Goal: Task Accomplishment & Management: Manage account settings

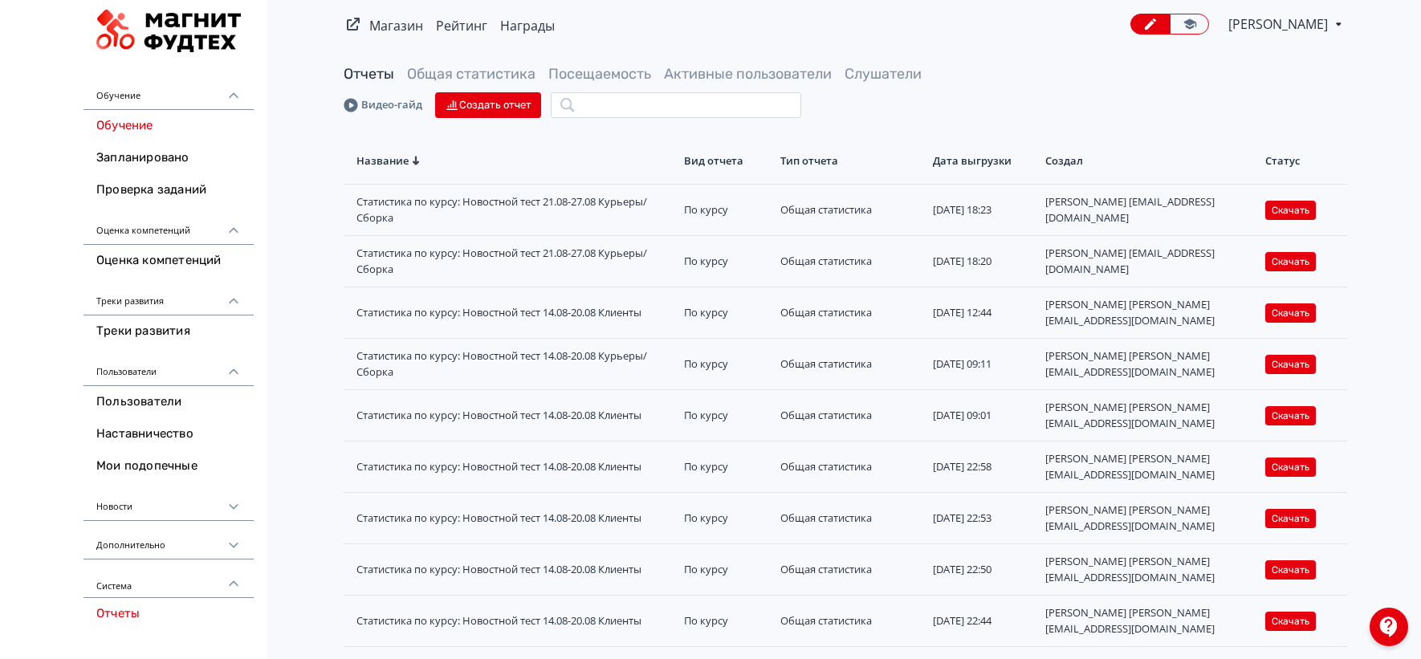
click at [143, 139] on link "Обучение" at bounding box center [169, 126] width 170 height 32
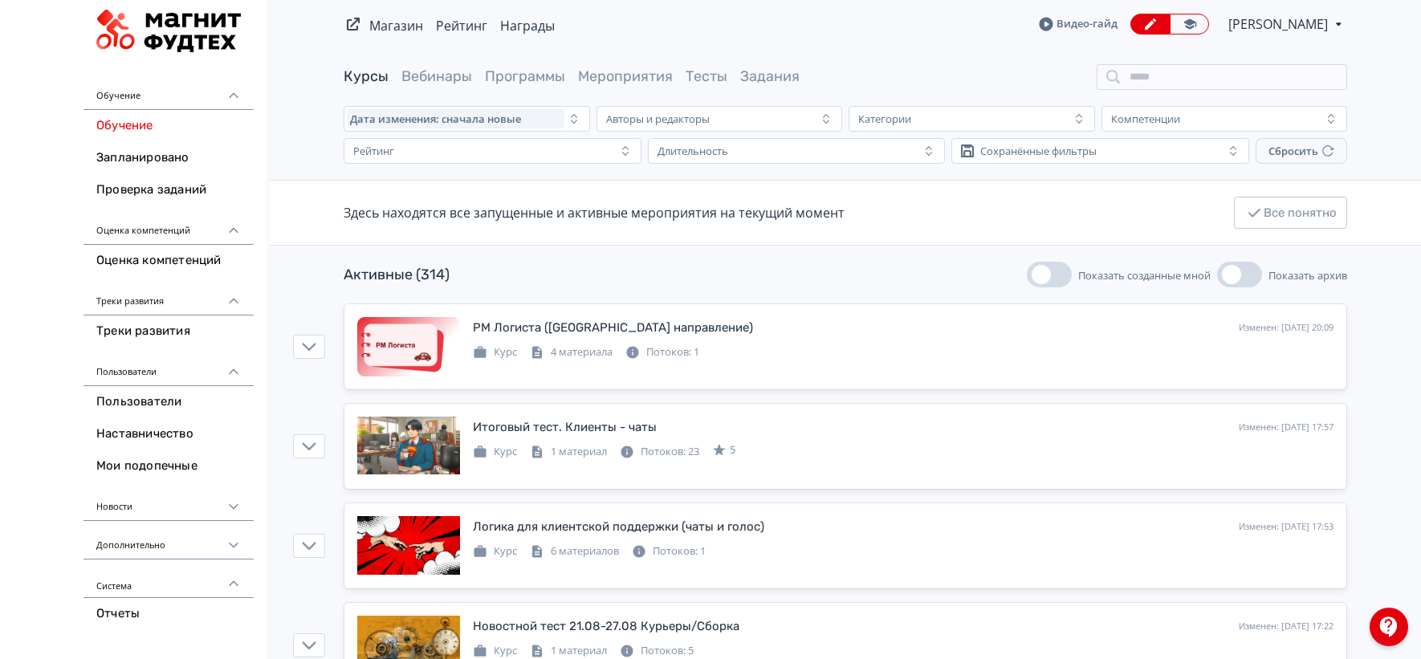
click at [911, 281] on div "Активные (314) Показать созданные мной Показать архив" at bounding box center [846, 275] width 1004 height 26
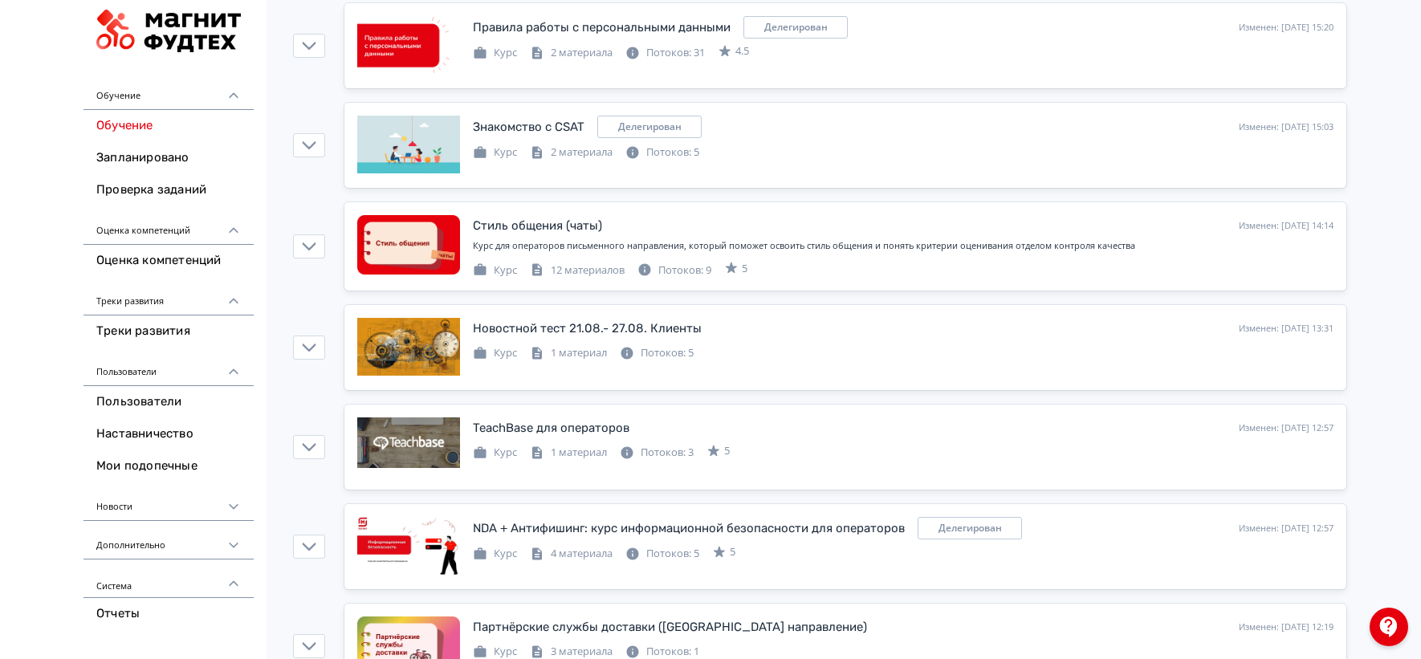
scroll to position [1901, 0]
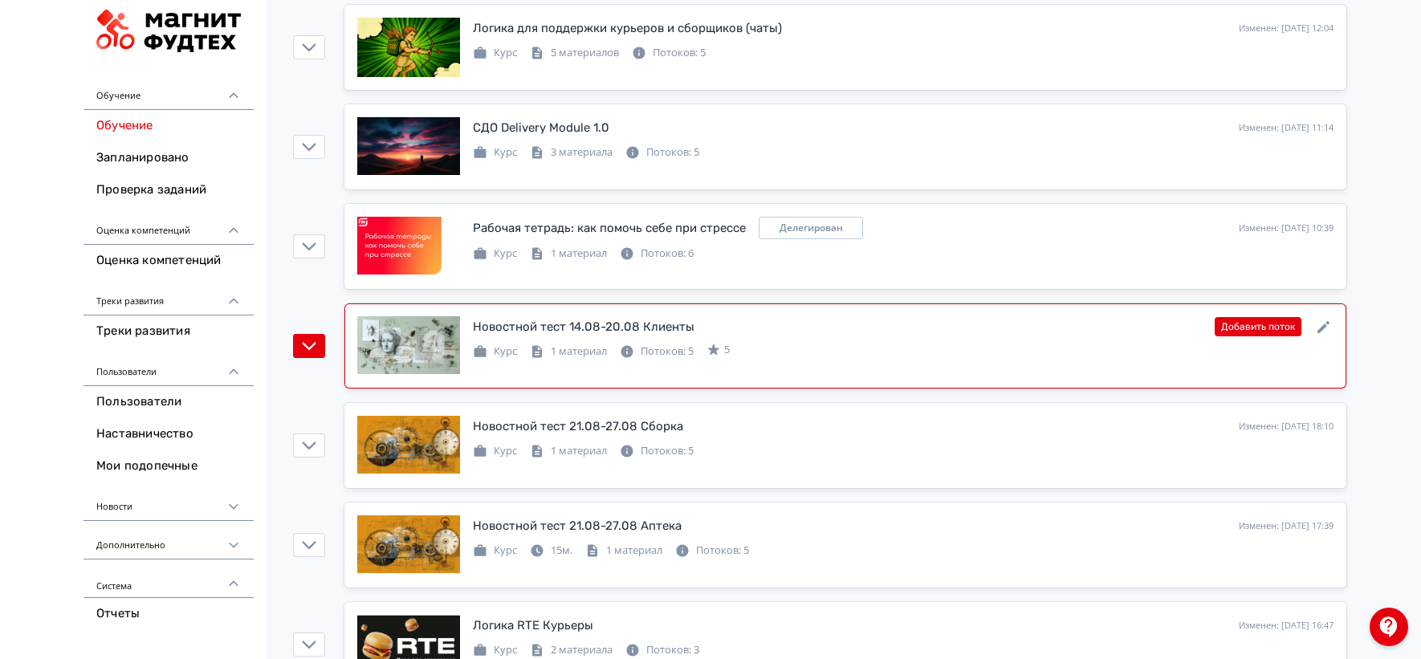
click at [773, 336] on div "Новостной тест 14.08-20.08 Клиенты Изменен: [DATE] 22:57 Добавить поток" at bounding box center [903, 326] width 861 height 21
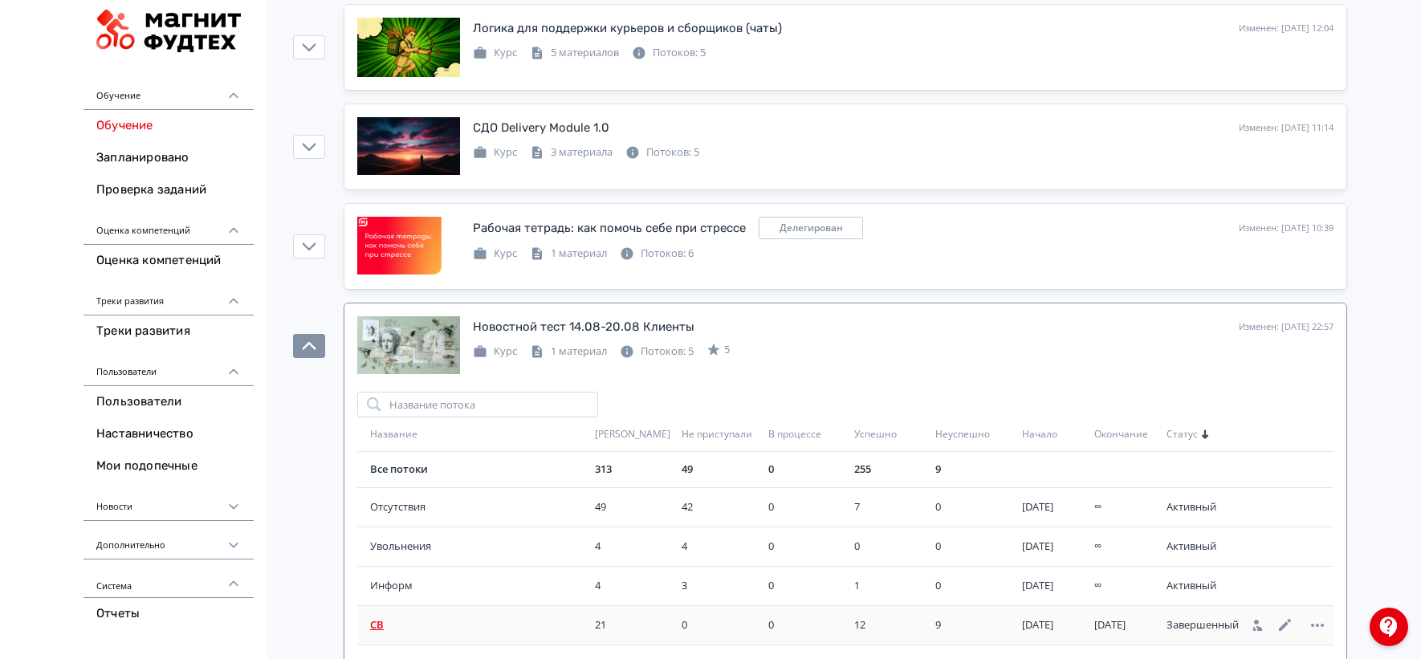
scroll to position [1990, 0]
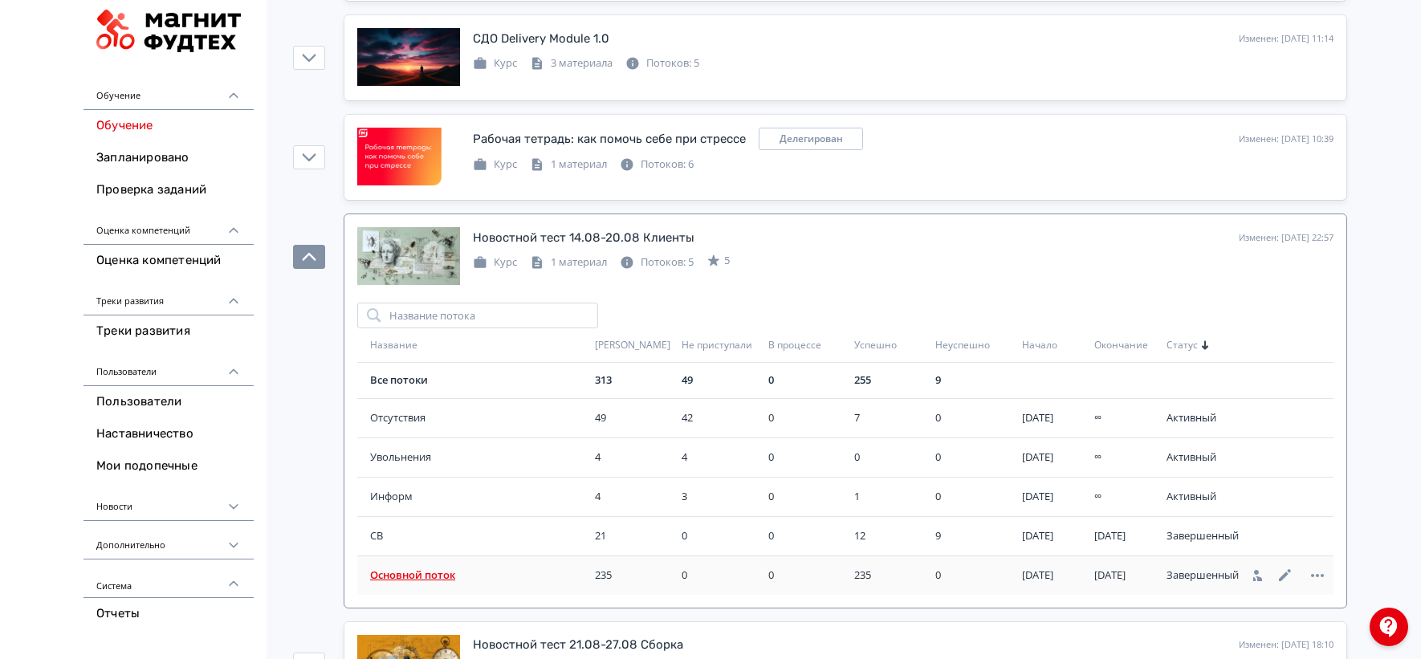
click at [394, 576] on span "Основной поток" at bounding box center [479, 576] width 218 height 16
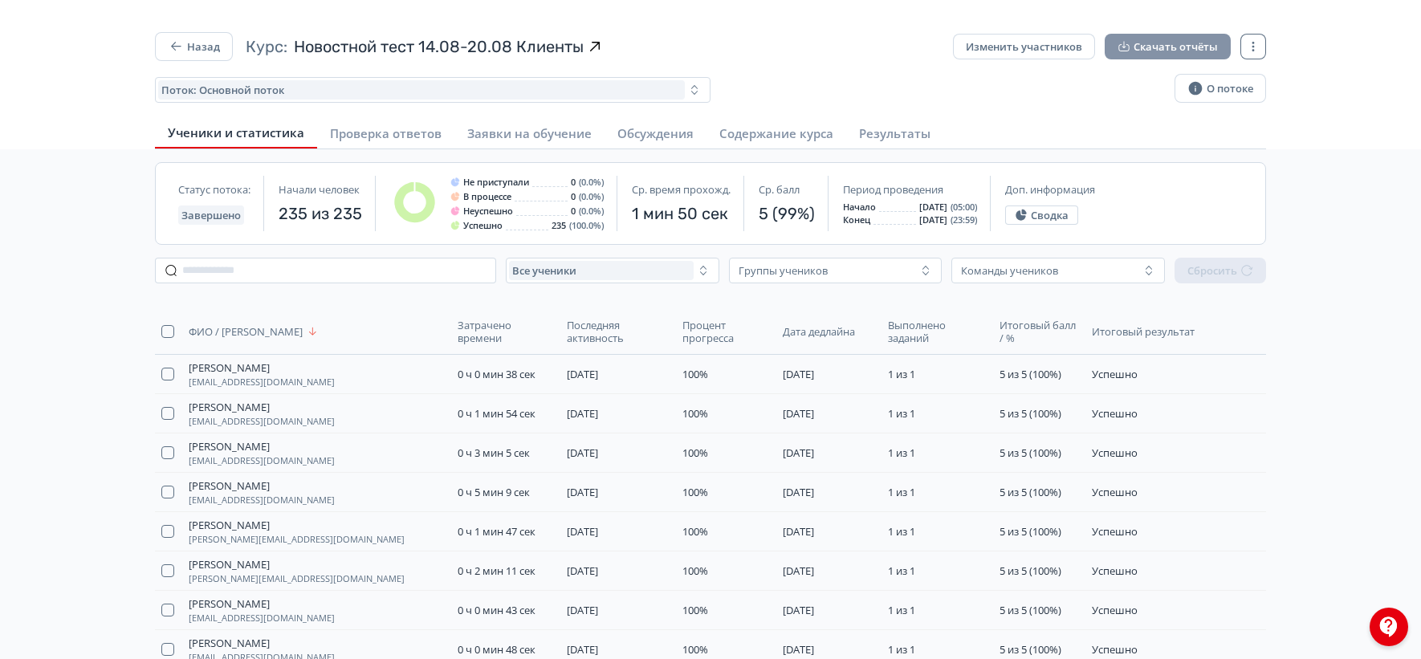
click at [1147, 35] on button "Скачать отчёты" at bounding box center [1168, 47] width 126 height 26
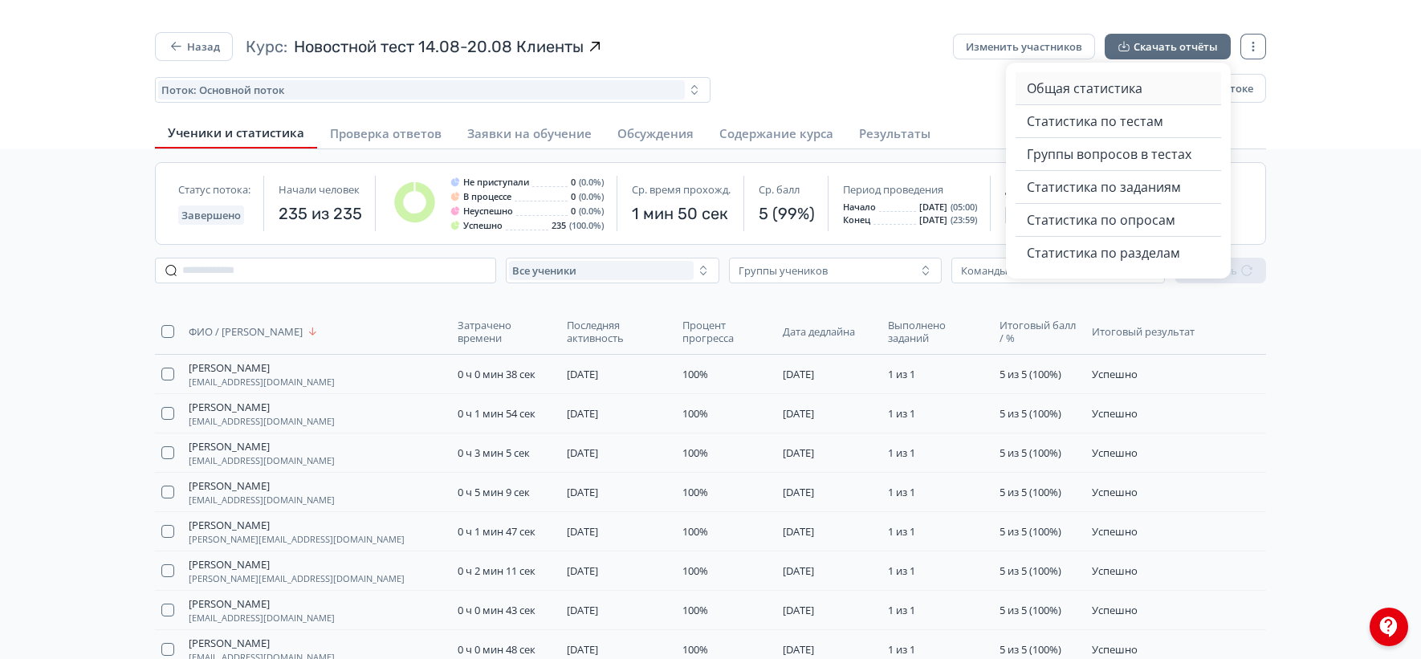
click at [1038, 92] on span "Общая статистика" at bounding box center [1085, 88] width 116 height 19
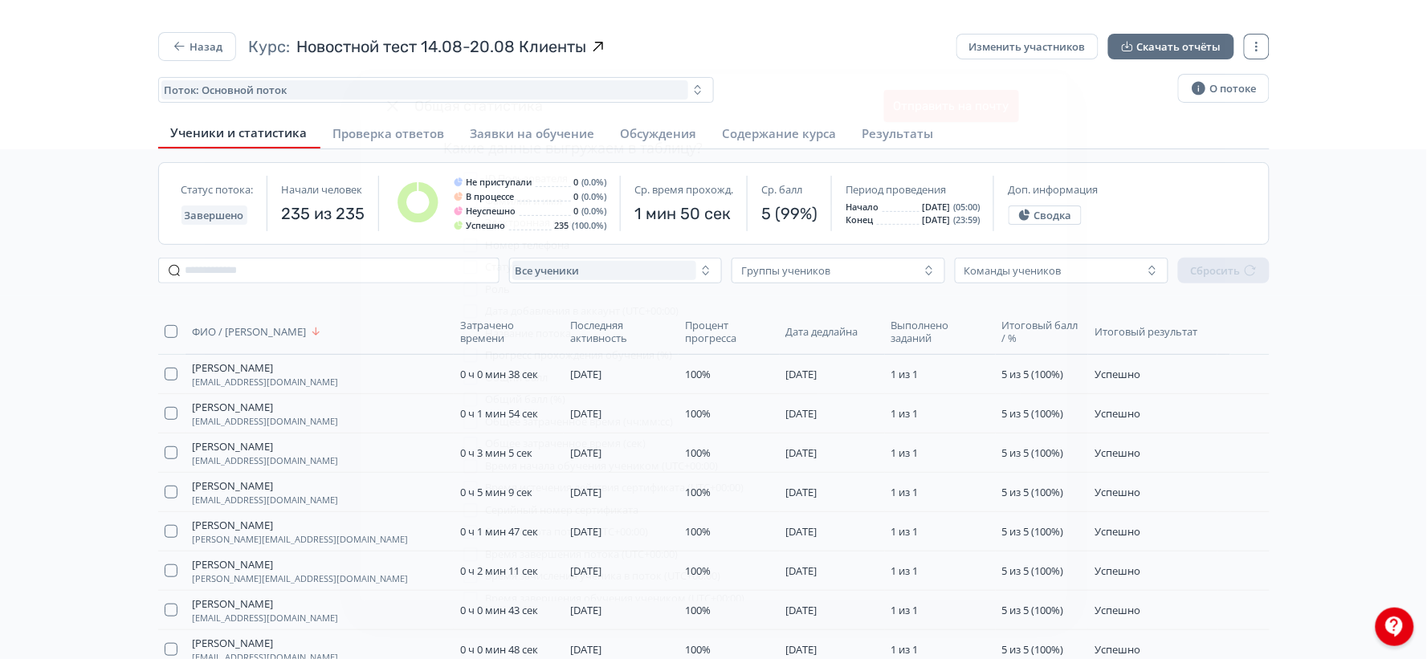
click at [913, 103] on button "Отправить на почту" at bounding box center [951, 106] width 135 height 32
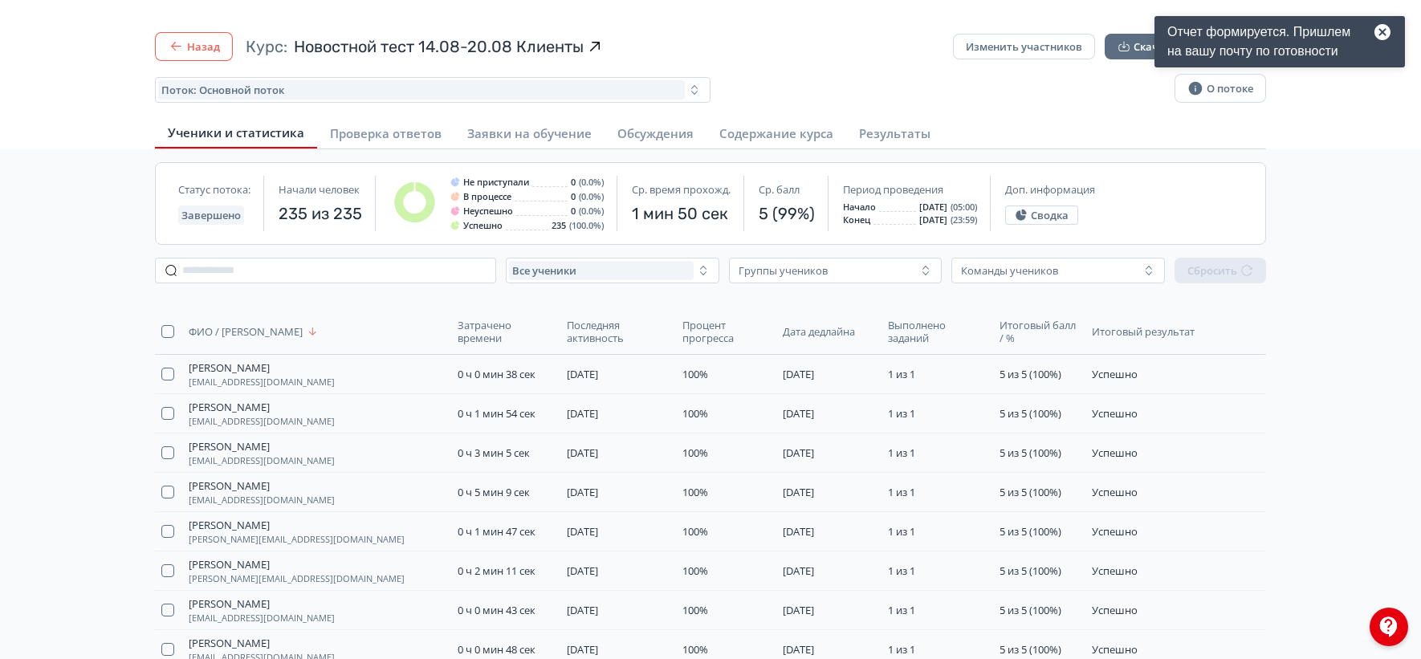
click at [171, 58] on button "Назад" at bounding box center [194, 46] width 78 height 29
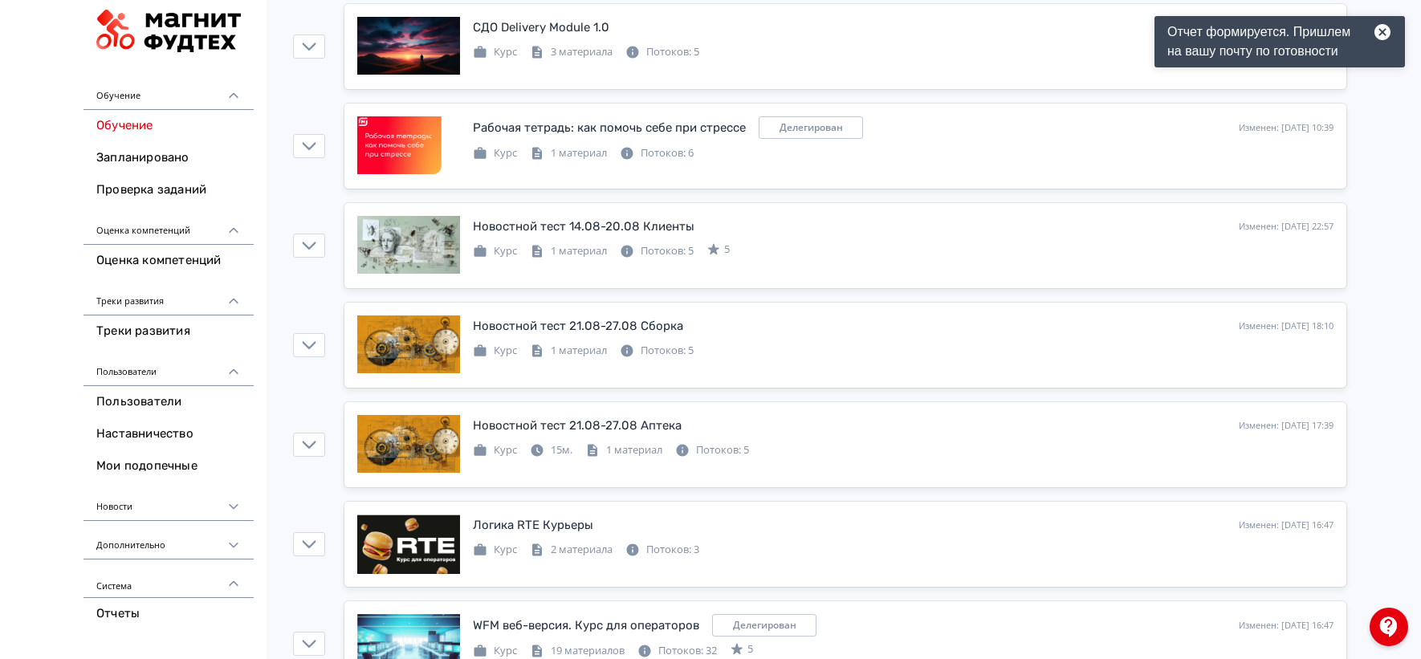
scroll to position [2504, 0]
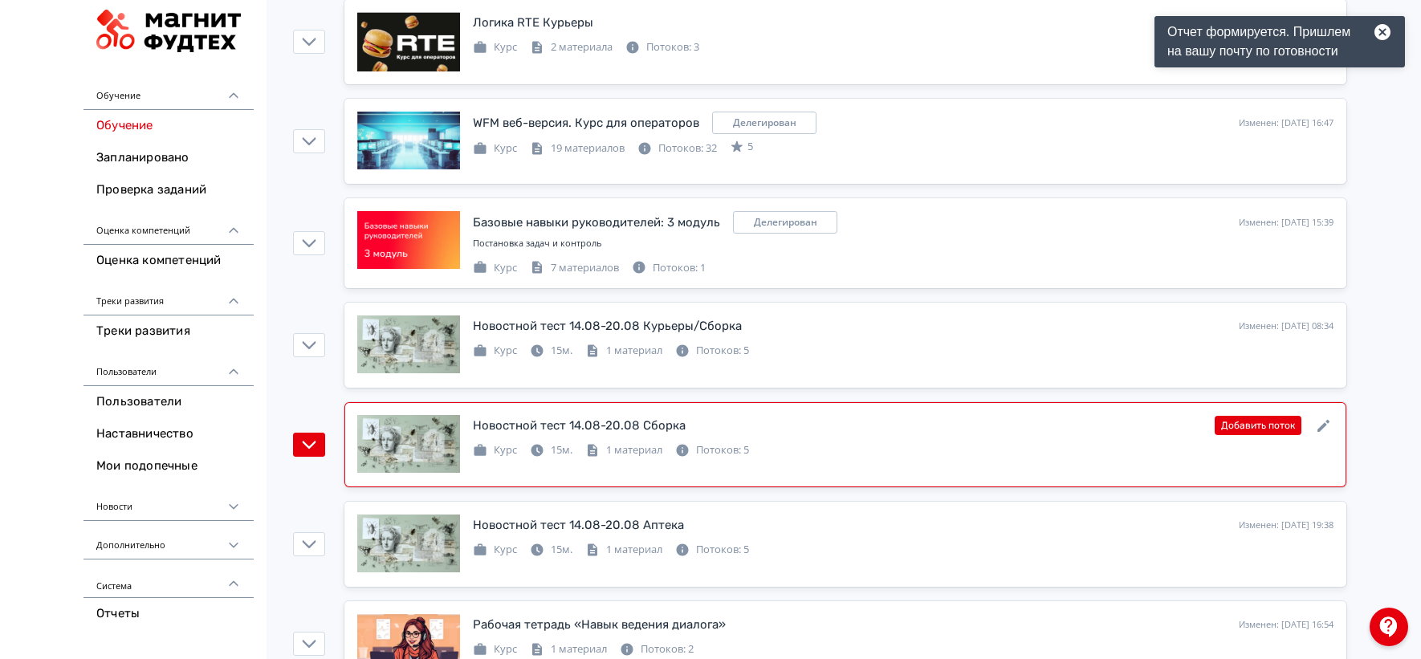
click at [725, 454] on div "Потоков: 5" at bounding box center [712, 450] width 74 height 16
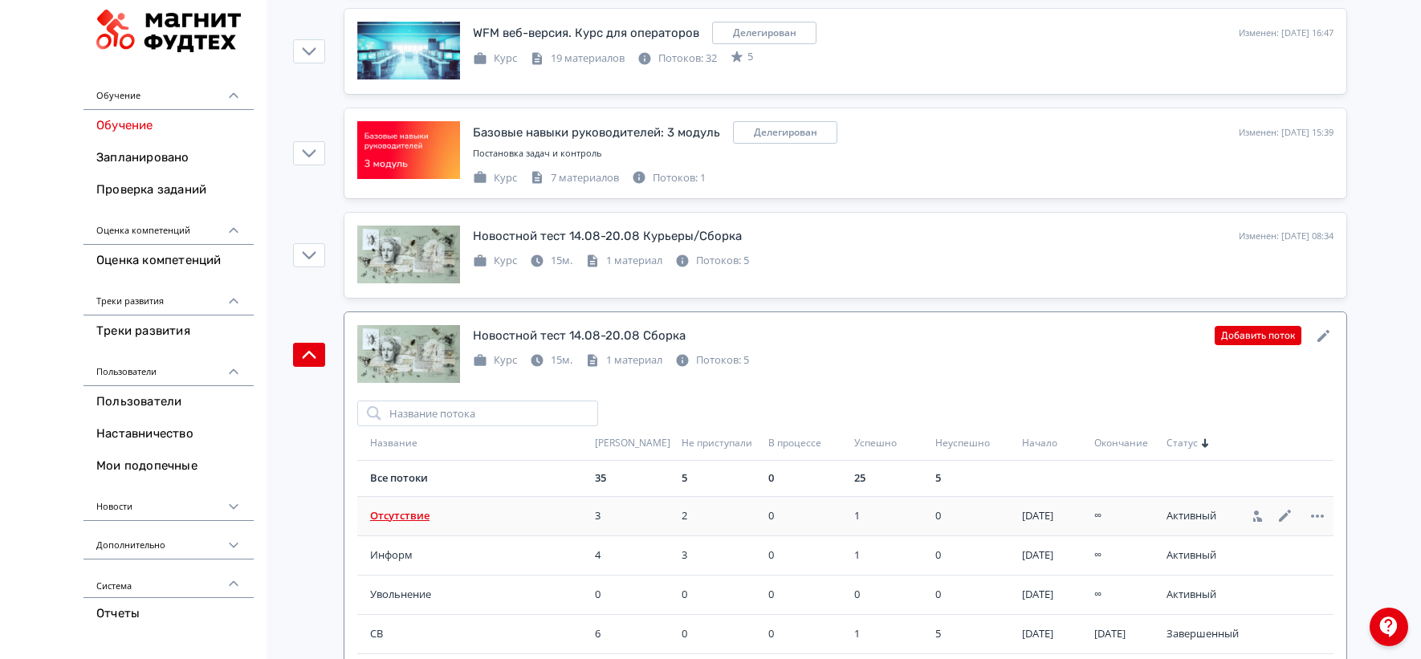
scroll to position [2683, 0]
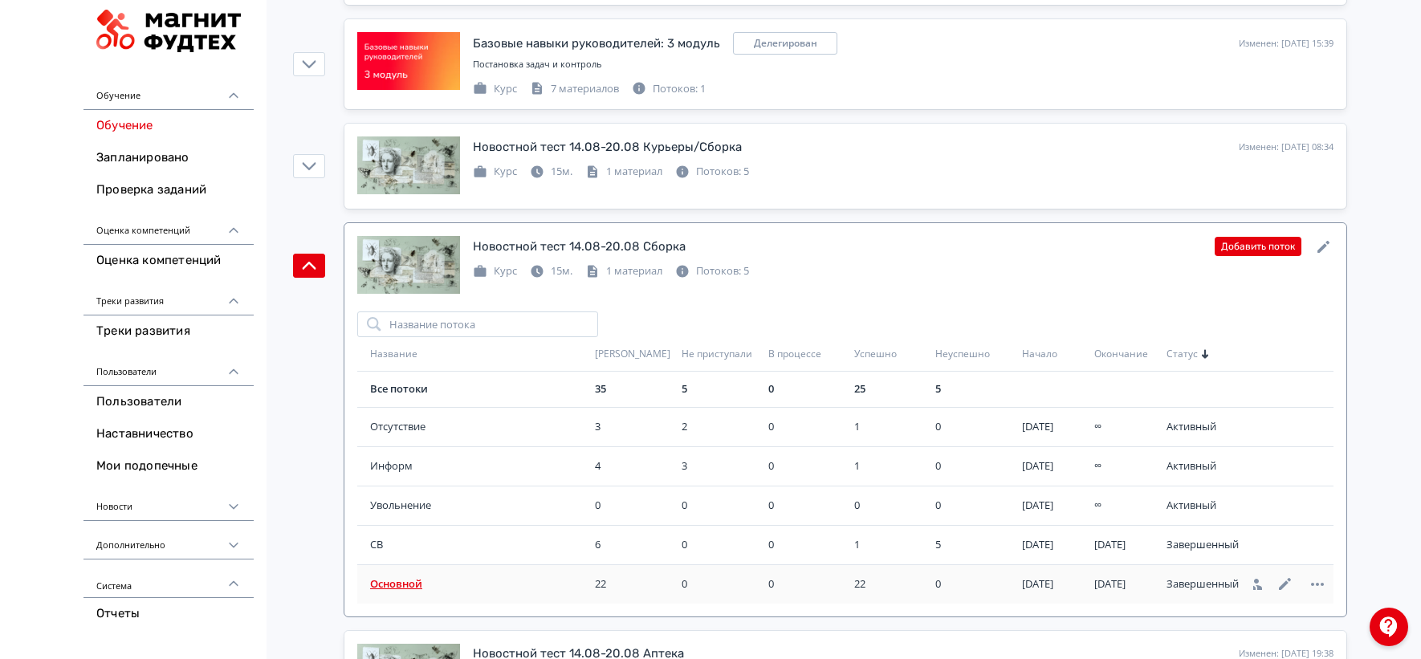
click at [397, 593] on span "Основной" at bounding box center [479, 584] width 218 height 16
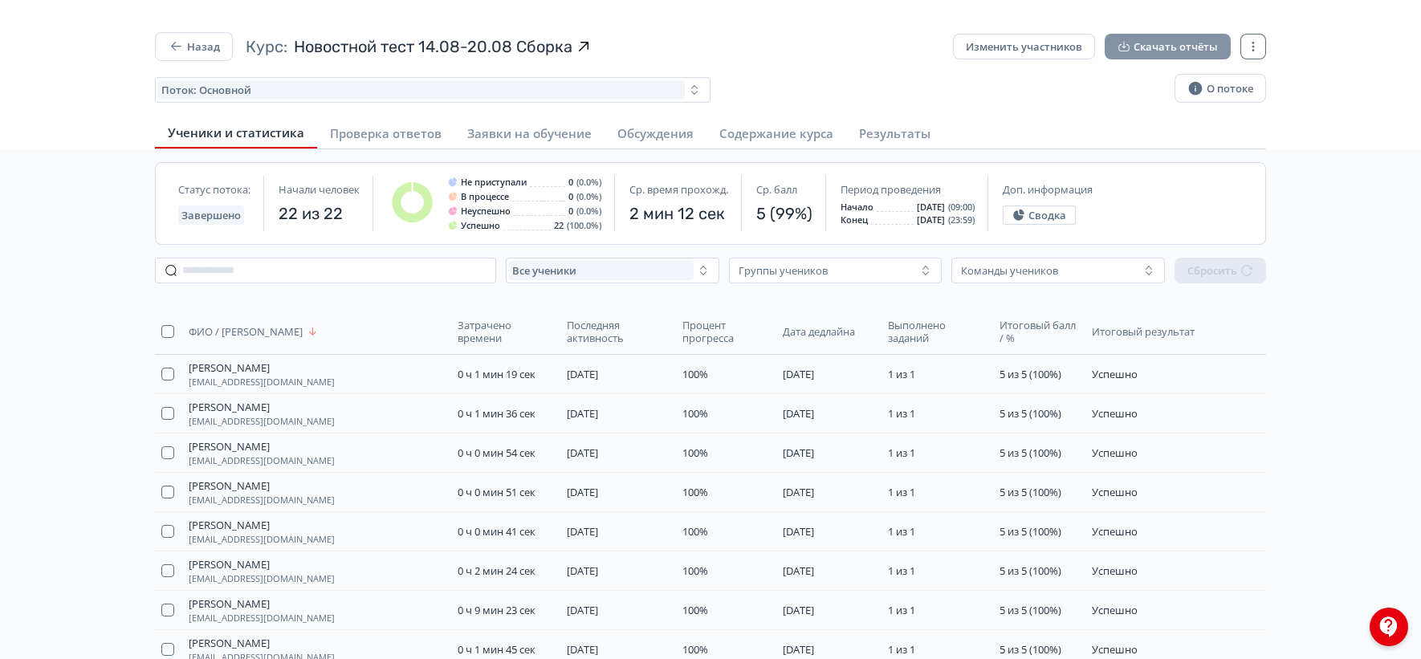
click at [1122, 56] on button "Скачать отчёты" at bounding box center [1168, 47] width 126 height 26
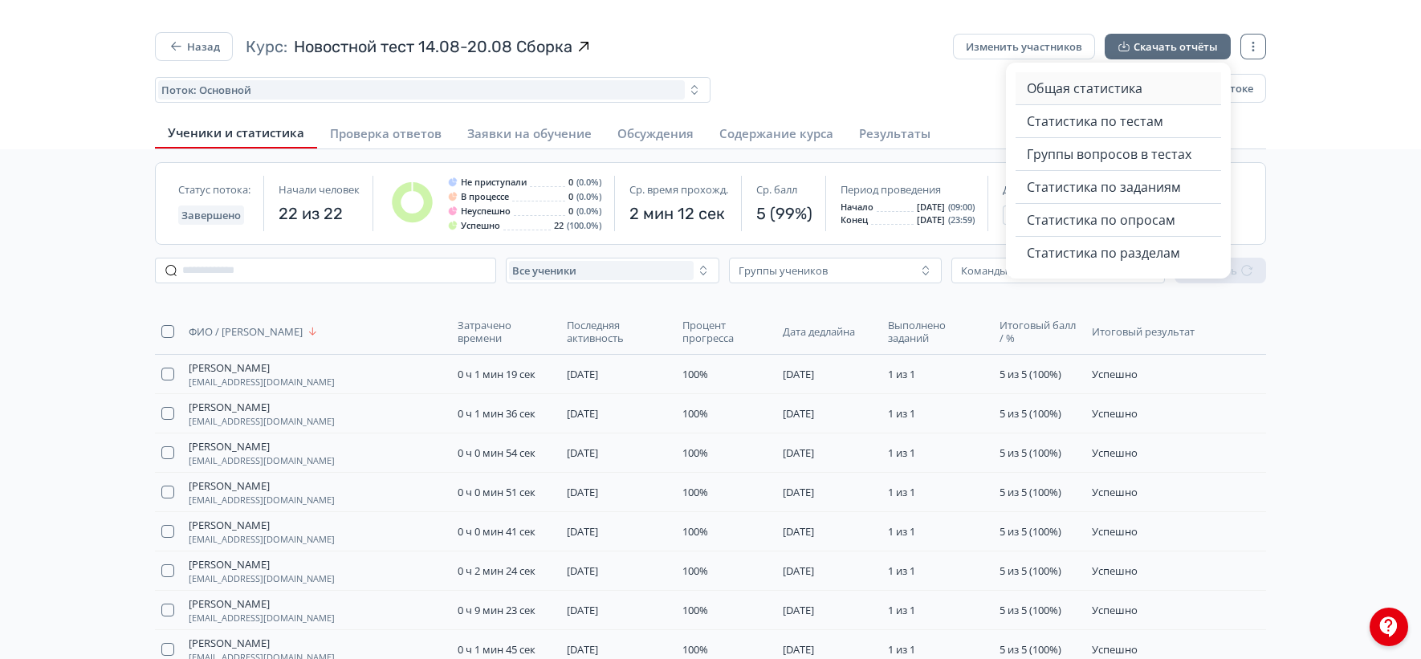
click at [1041, 88] on span "Общая статистика" at bounding box center [1085, 88] width 116 height 19
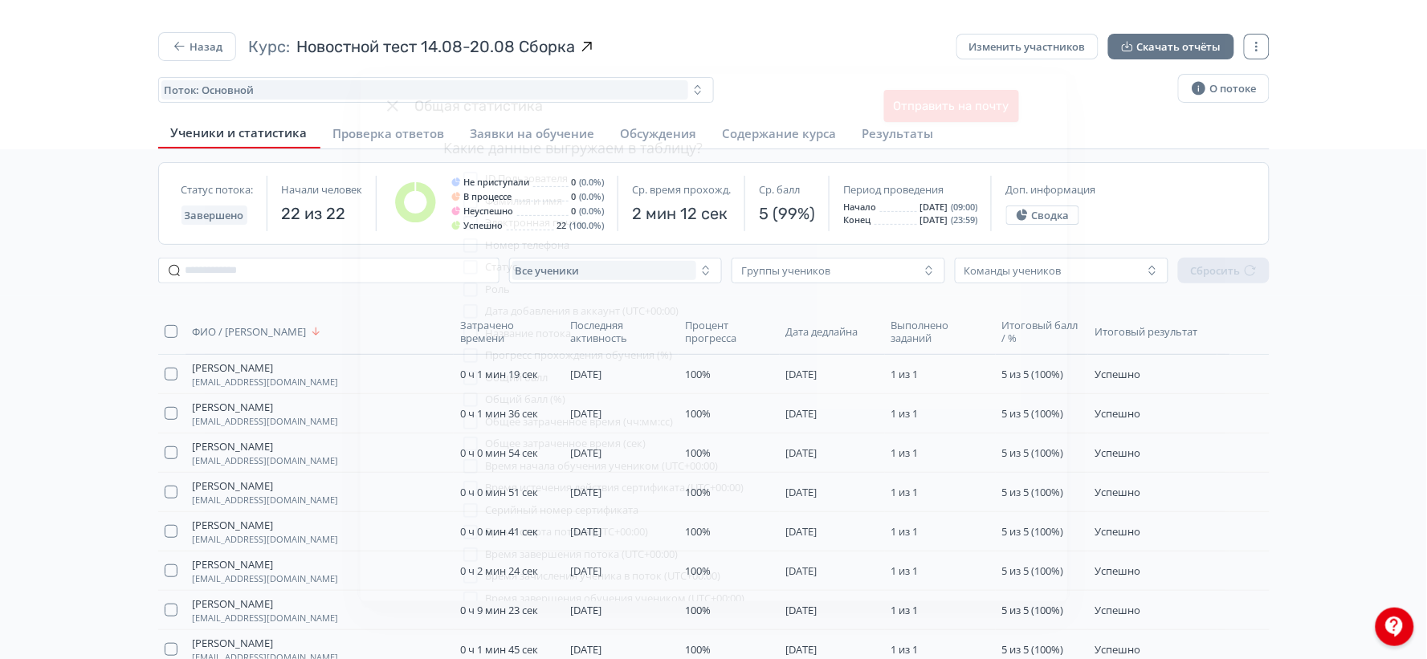
click at [895, 104] on button "Отправить на почту" at bounding box center [951, 106] width 135 height 32
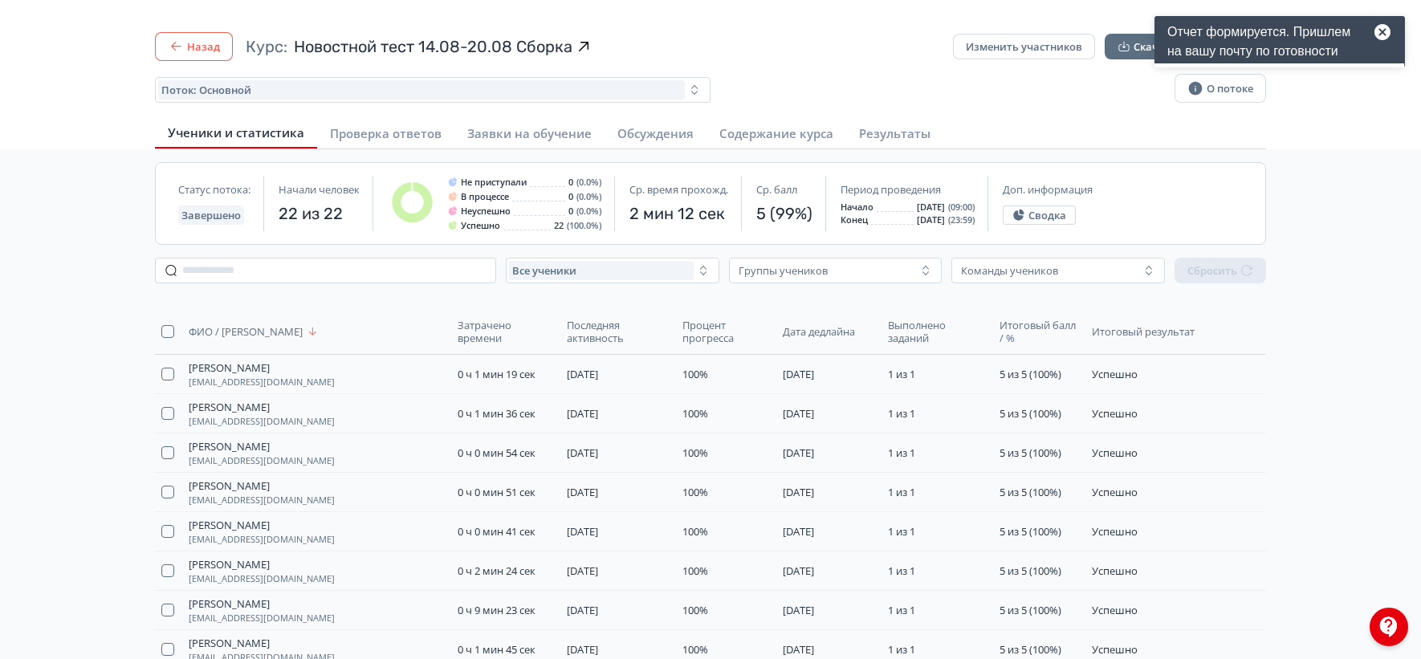
click at [194, 47] on button "Назад" at bounding box center [194, 46] width 78 height 29
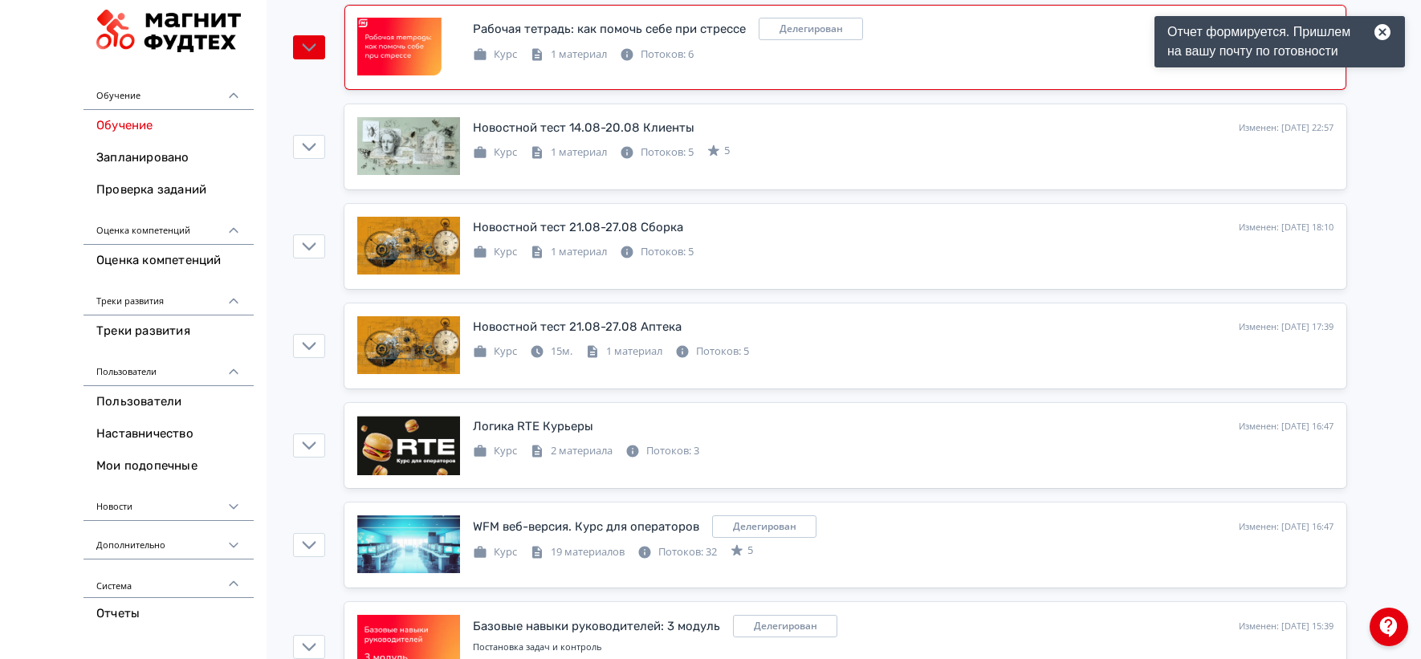
scroll to position [2703, 0]
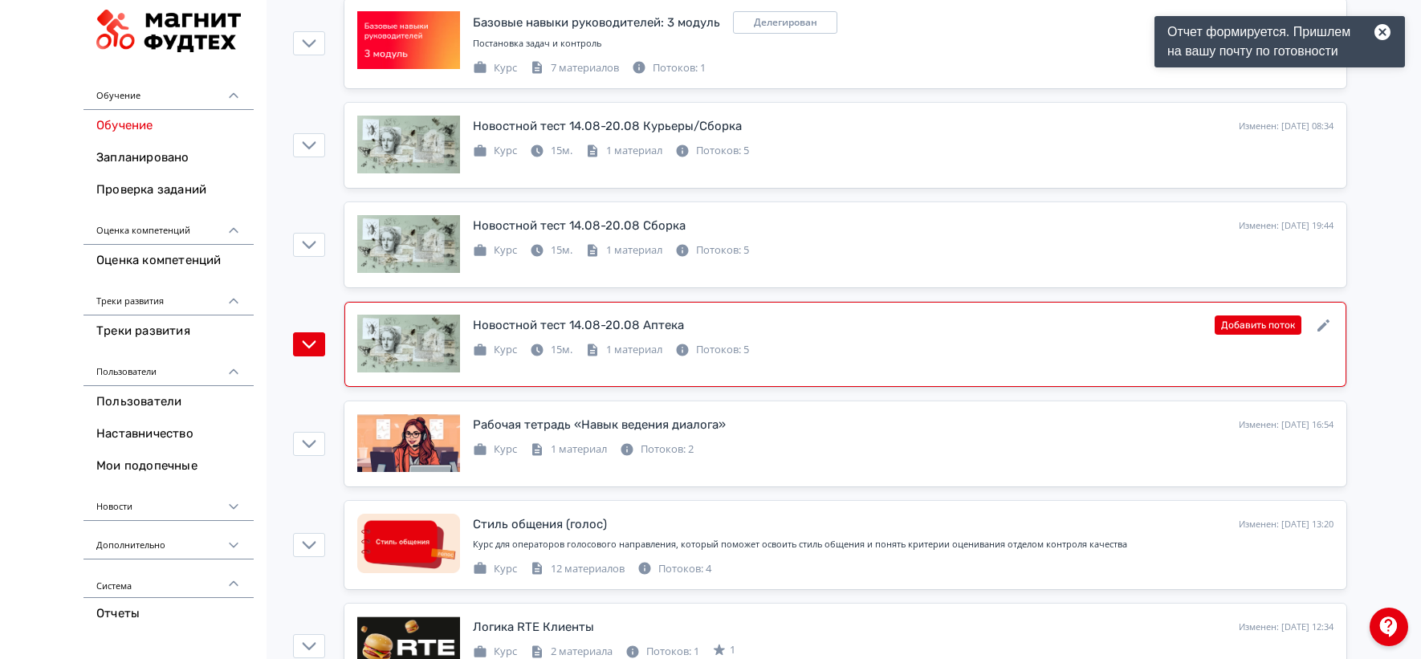
click at [741, 342] on div "Курс 15м. 1 материал Потоков: 5" at bounding box center [611, 348] width 276 height 19
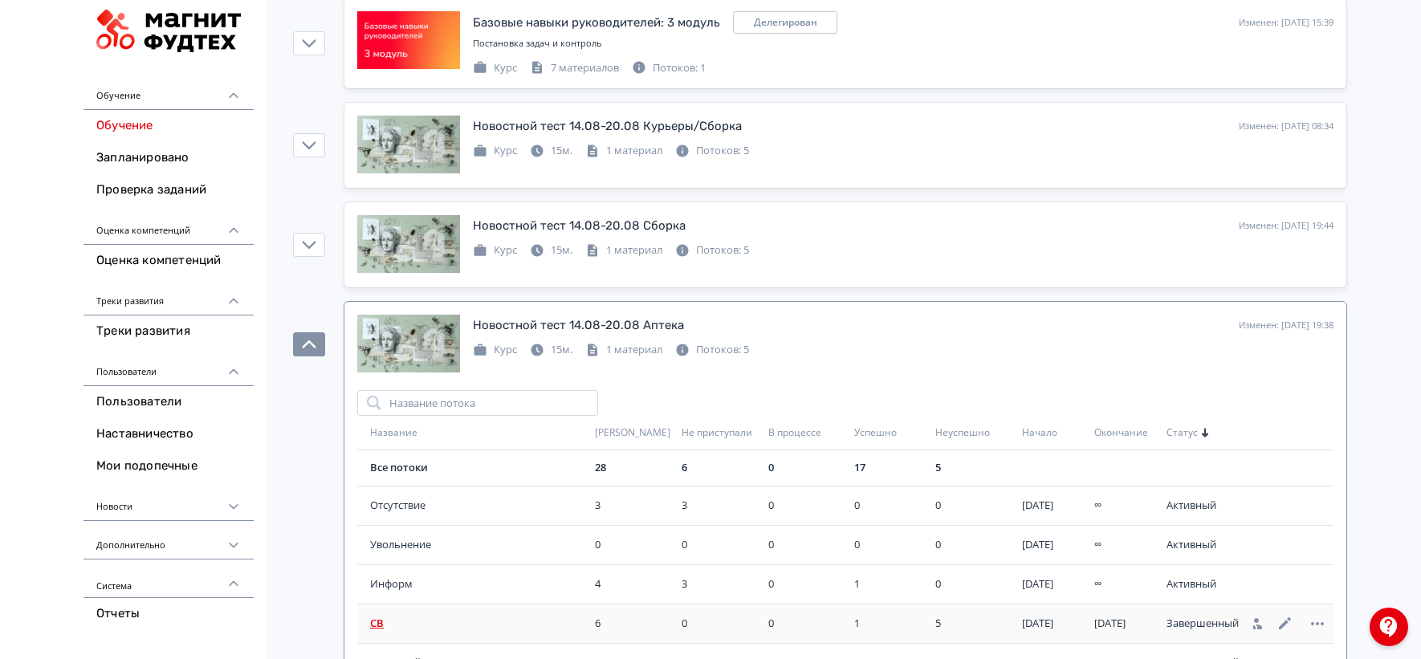
scroll to position [2793, 0]
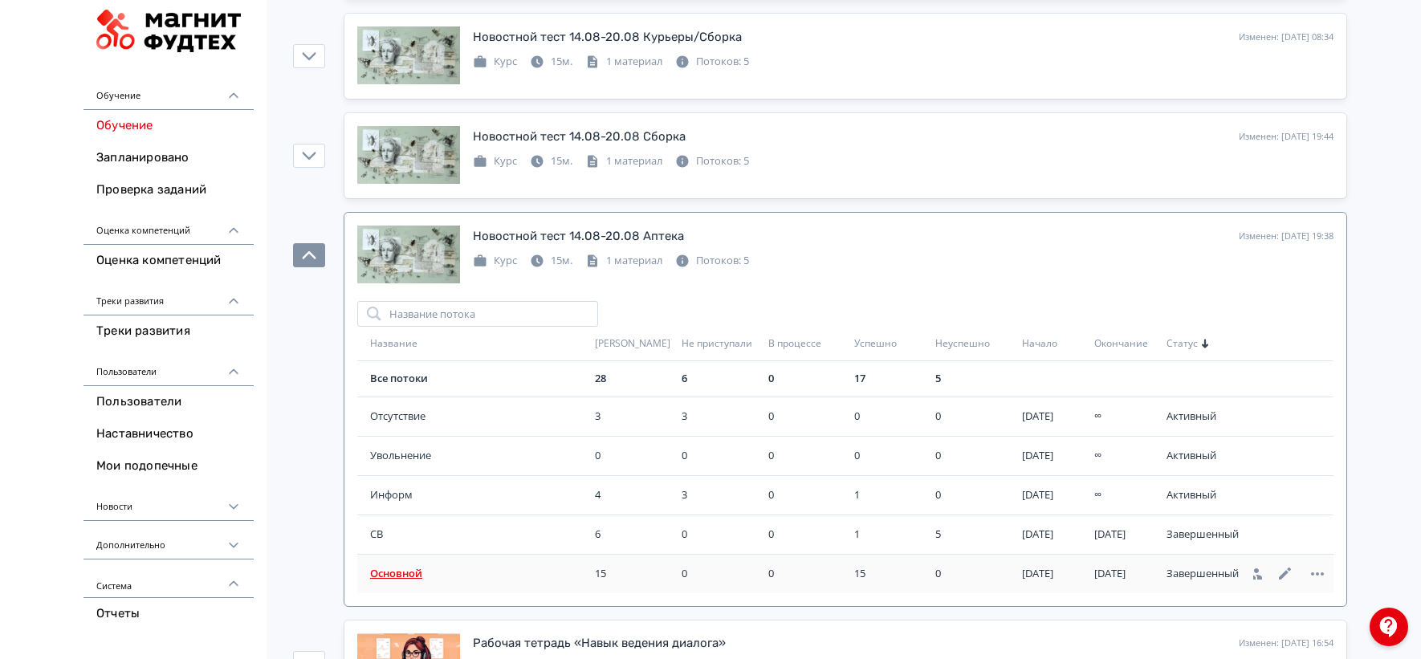
click at [396, 574] on span "Основной" at bounding box center [479, 574] width 218 height 16
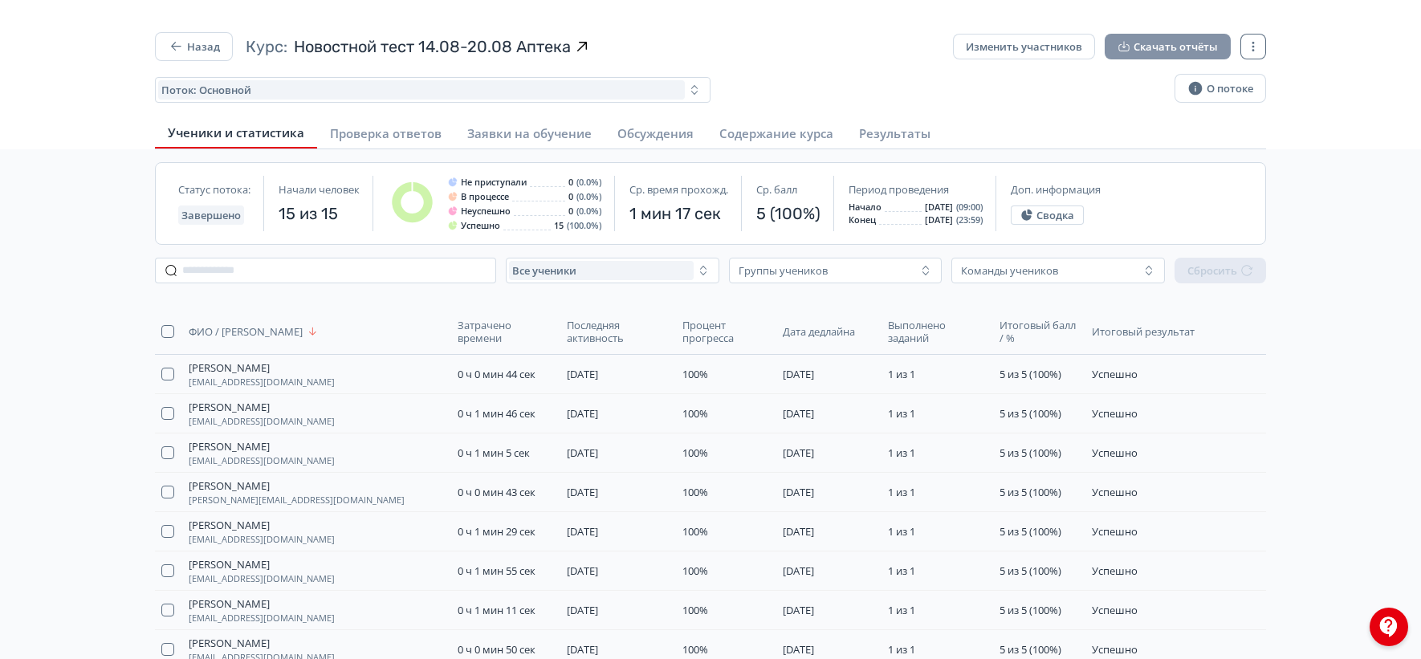
click at [1144, 44] on button "Скачать отчёты" at bounding box center [1168, 47] width 126 height 26
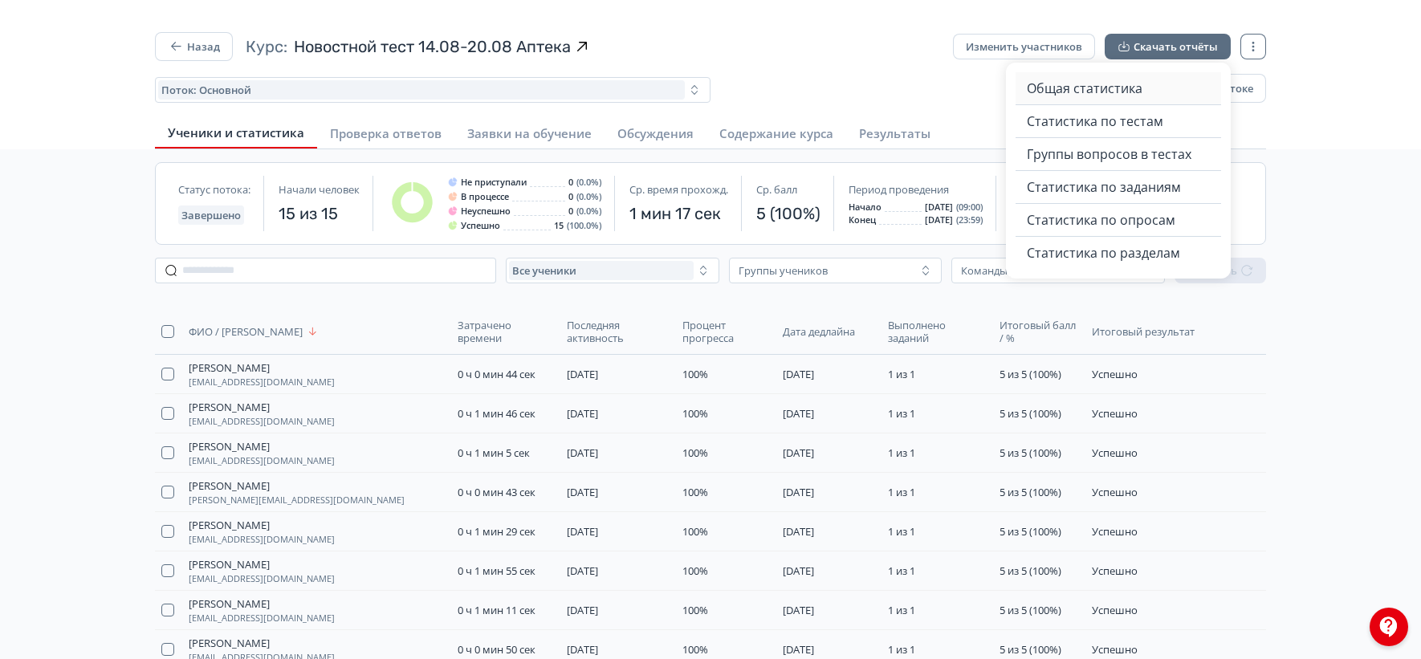
click at [1050, 93] on span "Общая статистика" at bounding box center [1085, 88] width 116 height 19
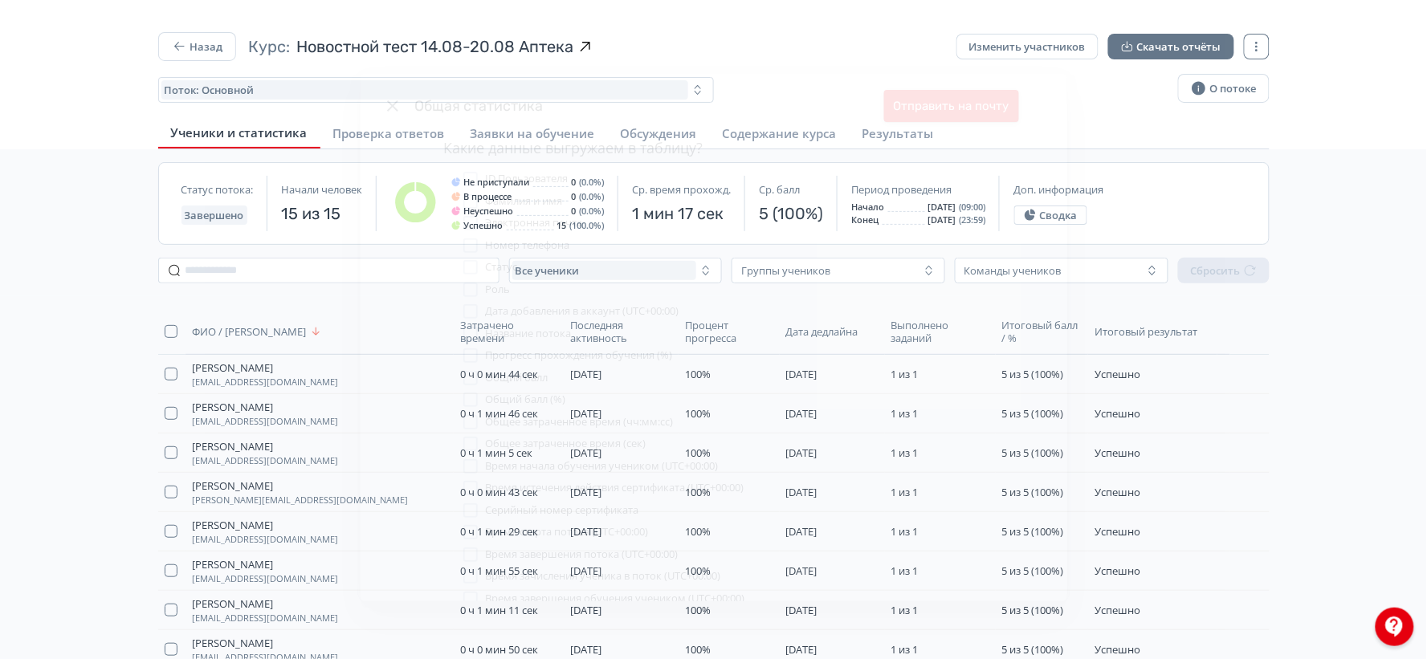
click at [904, 110] on button "Отправить на почту" at bounding box center [951, 106] width 135 height 32
